Goal: Task Accomplishment & Management: Complete application form

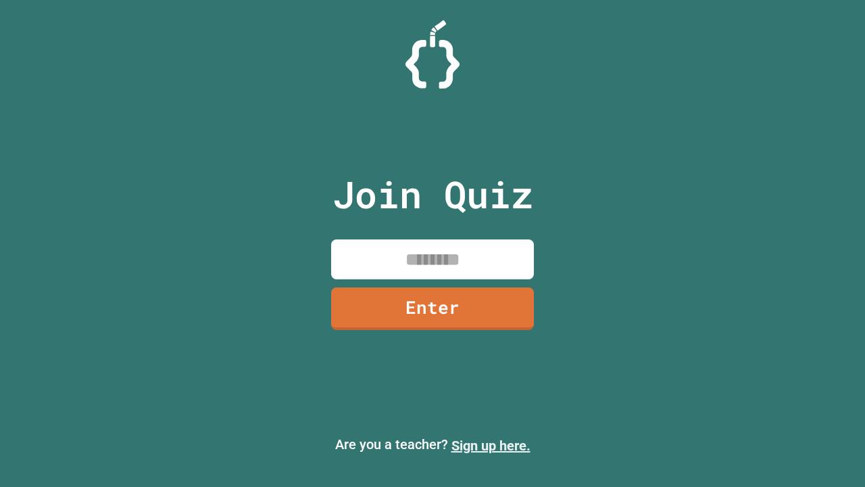
click at [491, 446] on link "Sign up here." at bounding box center [491, 445] width 79 height 16
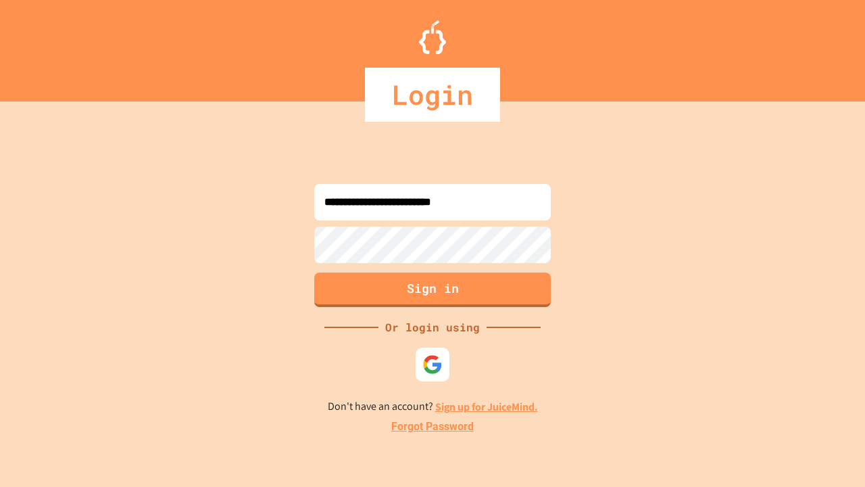
type input "**********"
